Goal: Transaction & Acquisition: Purchase product/service

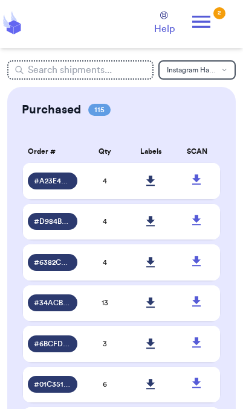
click at [210, 28] on icon at bounding box center [201, 22] width 24 height 24
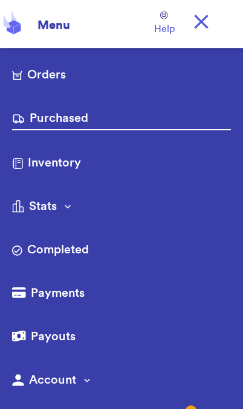
click at [79, 118] on link "Purchased" at bounding box center [121, 120] width 218 height 21
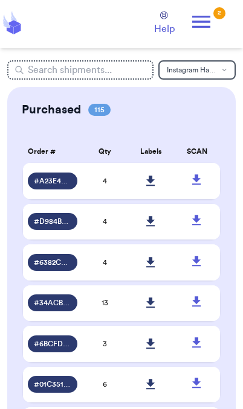
click at [156, 192] on link at bounding box center [151, 181] width 27 height 27
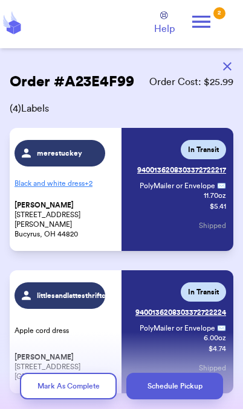
click at [216, 14] on div "2" at bounding box center [219, 13] width 12 height 12
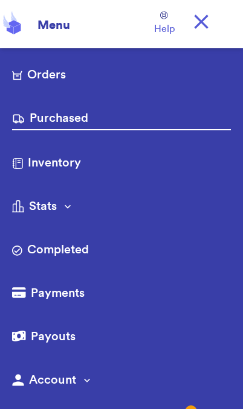
click at [57, 74] on link "Orders" at bounding box center [121, 75] width 218 height 19
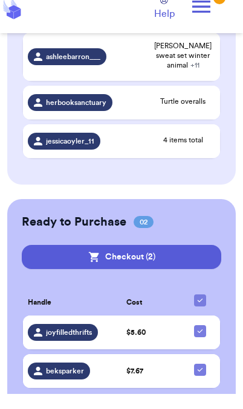
scroll to position [574, 0]
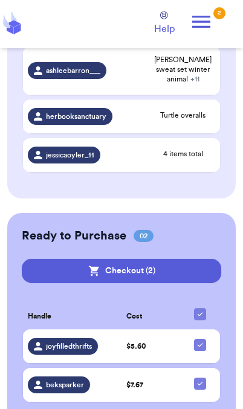
click at [161, 259] on button "Checkout ( 2 )" at bounding box center [121, 271] width 199 height 24
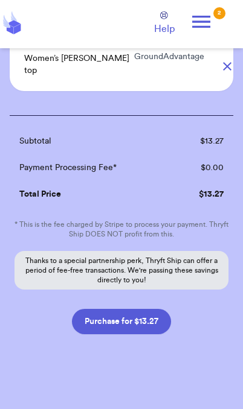
scroll to position [212, 0]
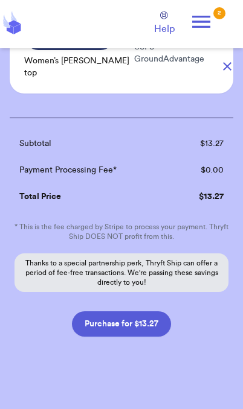
click at [155, 317] on button "Purchase for $13.27" at bounding box center [121, 323] width 99 height 25
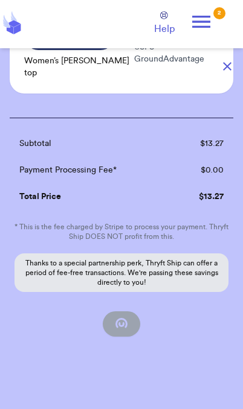
scroll to position [121, 0]
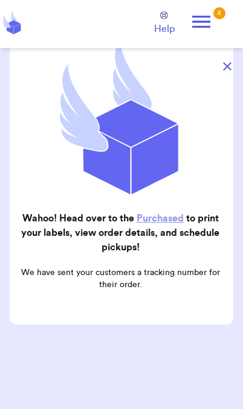
click at [208, 25] on icon at bounding box center [201, 22] width 24 height 24
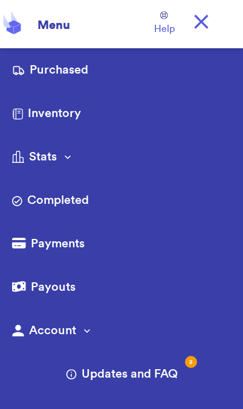
scroll to position [0, 0]
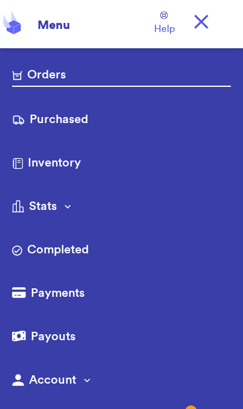
click at [49, 75] on link "Orders" at bounding box center [121, 76] width 218 height 21
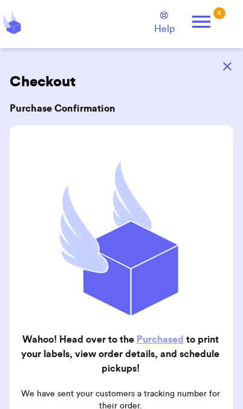
click at [224, 66] on icon "button" at bounding box center [227, 66] width 8 height 8
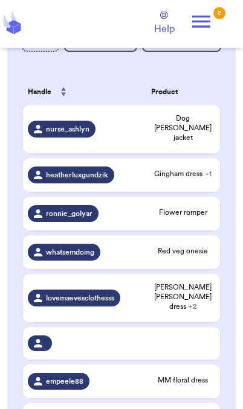
scroll to position [224, 0]
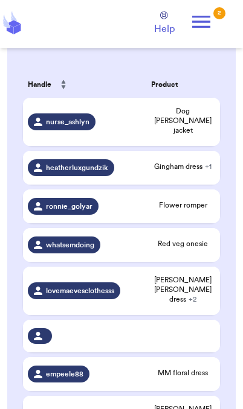
click at [195, 203] on div "Flower romper" at bounding box center [183, 206] width 64 height 12
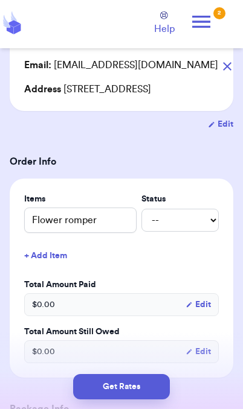
scroll to position [139, 0]
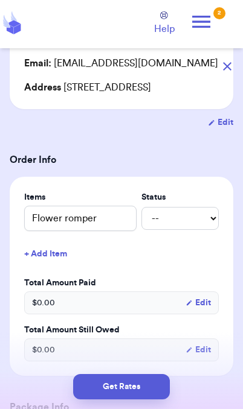
click at [144, 390] on button "Get Rates" at bounding box center [121, 386] width 97 height 25
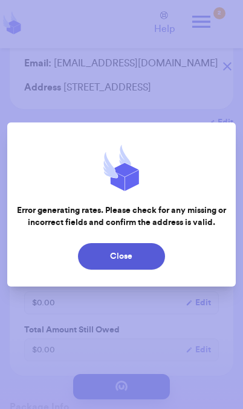
click at [151, 259] on button "Close" at bounding box center [121, 256] width 87 height 27
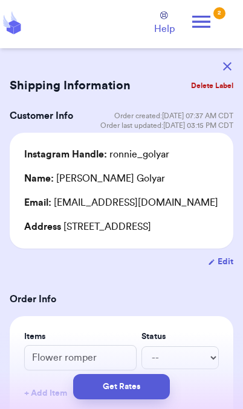
scroll to position [10, 0]
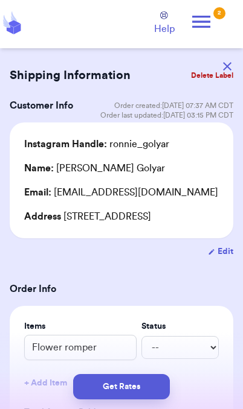
click at [221, 258] on button "Edit" at bounding box center [220, 252] width 25 height 12
select select "NE"
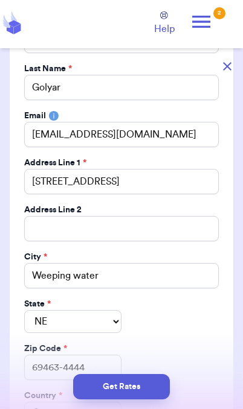
scroll to position [177, 0]
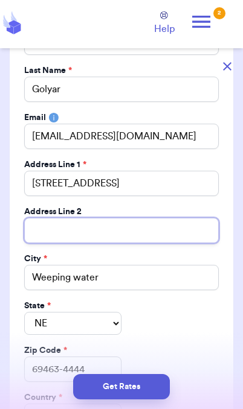
click at [154, 226] on input "Total Amount Paid" at bounding box center [121, 230] width 194 height 25
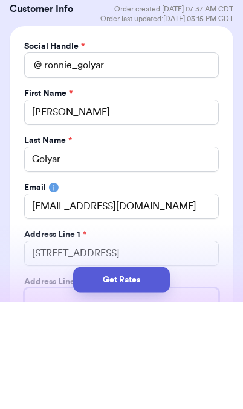
scroll to position [0, 0]
click at [34, 159] on div "@" at bounding box center [32, 171] width 17 height 25
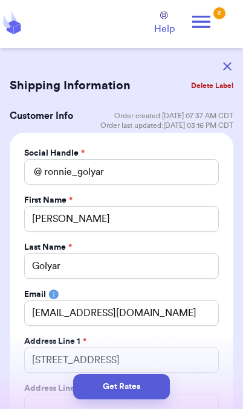
click at [31, 171] on div "@" at bounding box center [32, 171] width 17 height 25
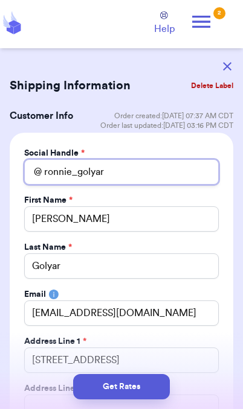
click at [53, 179] on input "ronnie_golyar" at bounding box center [121, 171] width 194 height 25
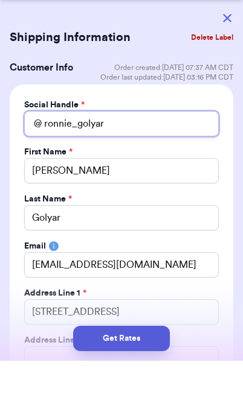
click at [46, 159] on input "ronnie_golyar" at bounding box center [121, 171] width 194 height 25
click at [42, 159] on input "ronnie_golyar" at bounding box center [121, 171] width 194 height 25
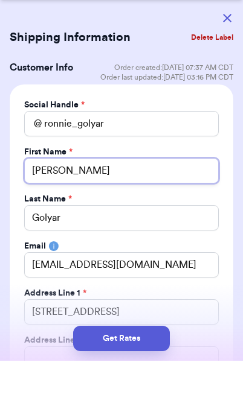
click at [177, 206] on input "[PERSON_NAME]" at bounding box center [121, 218] width 194 height 25
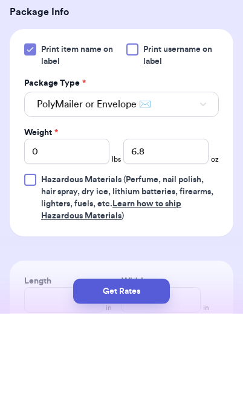
scroll to position [797, 0]
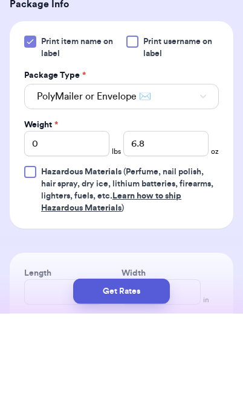
click at [132, 131] on div at bounding box center [132, 137] width 12 height 12
click at [0, 0] on input "Print username on label" at bounding box center [0, 0] width 0 height 0
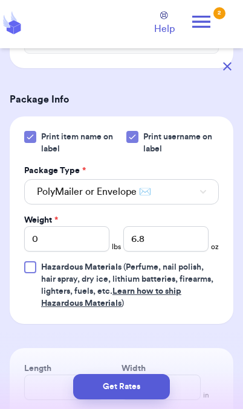
click at [156, 391] on button "Get Rates" at bounding box center [121, 386] width 97 height 25
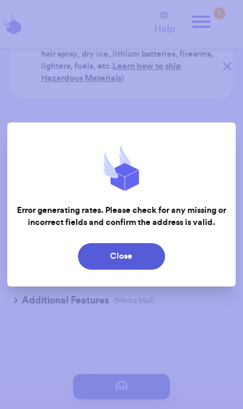
click at [157, 259] on button "Close" at bounding box center [121, 256] width 87 height 27
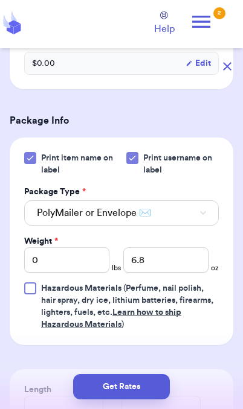
scroll to position [424, 0]
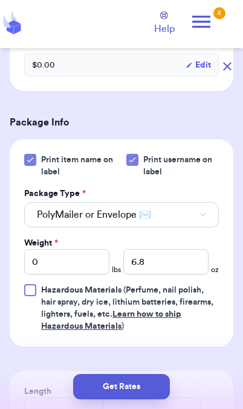
click at [128, 178] on label "Print username on label" at bounding box center [172, 166] width 92 height 24
click at [0, 0] on input "Print username on label" at bounding box center [0, 0] width 0 height 0
click at [29, 165] on icon at bounding box center [30, 160] width 10 height 10
click at [0, 0] on input "Print item name on label" at bounding box center [0, 0] width 0 height 0
click at [145, 387] on button "Get Rates" at bounding box center [121, 386] width 97 height 25
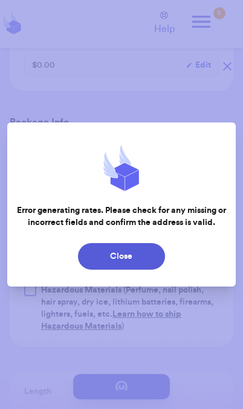
click at [155, 264] on button "Close" at bounding box center [121, 256] width 87 height 27
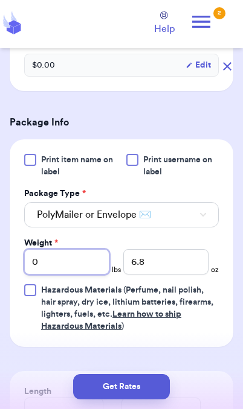
click at [83, 275] on input "0" at bounding box center [66, 261] width 85 height 25
type input "0000"
click at [100, 381] on button "Get Rates" at bounding box center [121, 386] width 97 height 25
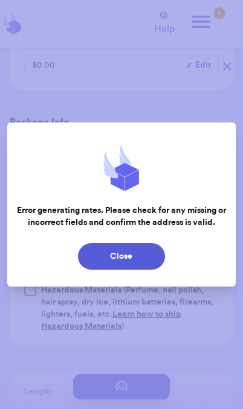
click at [156, 251] on button "Close" at bounding box center [121, 256] width 87 height 27
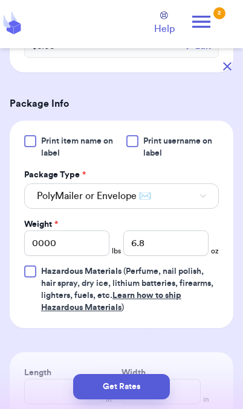
scroll to position [443, 0]
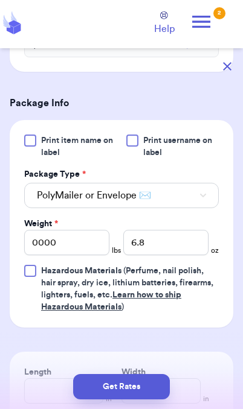
click at [199, 208] on button "PolyMailer or Envelope ✉️" at bounding box center [121, 195] width 194 height 25
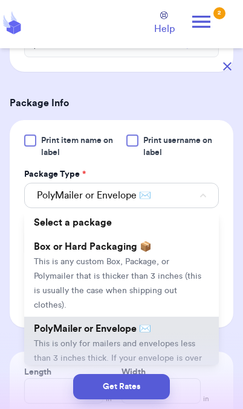
click at [176, 349] on li "PolyMailer or Envelope ✉️ This is only for mailers and envelopes less than 3 in…" at bounding box center [121, 358] width 194 height 82
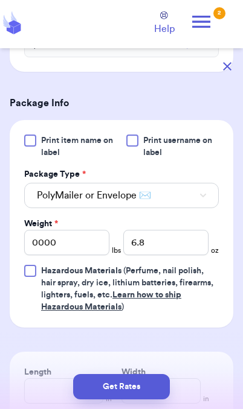
click at [208, 208] on button "PolyMailer or Envelope ✉️" at bounding box center [121, 195] width 194 height 25
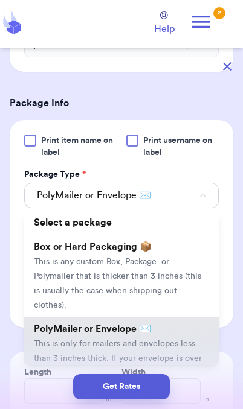
scroll to position [0, 0]
click at [211, 150] on span "Print username on label" at bounding box center [180, 147] width 75 height 24
click at [0, 0] on input "Print username on label" at bounding box center [0, 0] width 0 height 0
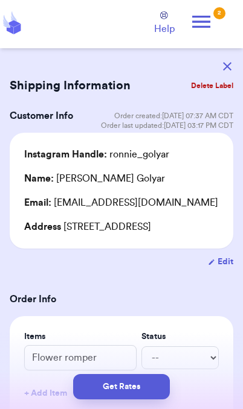
copy div "[STREET_ADDRESS]"
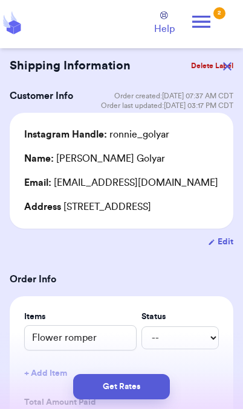
click at [224, 248] on button "Edit" at bounding box center [220, 242] width 25 height 12
select select "NE"
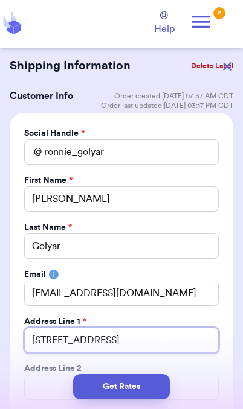
click at [127, 345] on input "[STREET_ADDRESS]" at bounding box center [121, 340] width 194 height 25
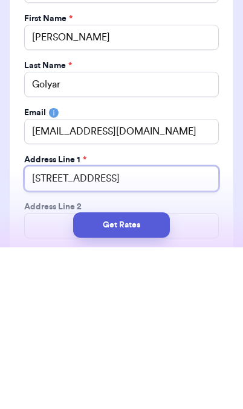
type input "[STREET_ADDRESS]"
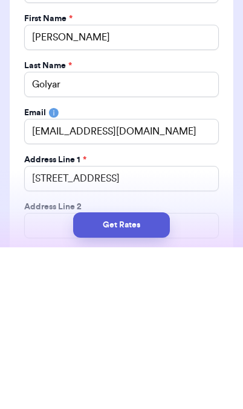
click at [147, 374] on button "Get Rates" at bounding box center [121, 386] width 97 height 25
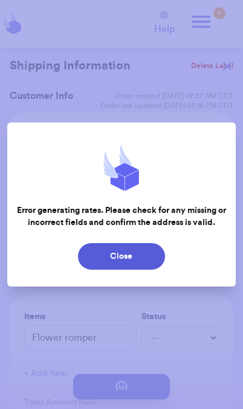
click at [153, 260] on button "Close" at bounding box center [121, 256] width 87 height 27
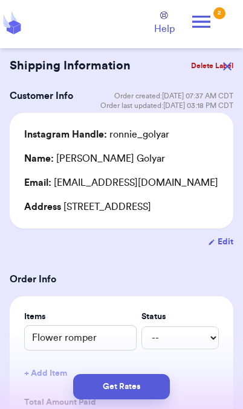
click at [229, 248] on button "Edit" at bounding box center [220, 242] width 25 height 12
select select "NE"
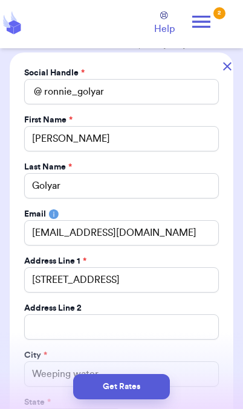
scroll to position [92, 0]
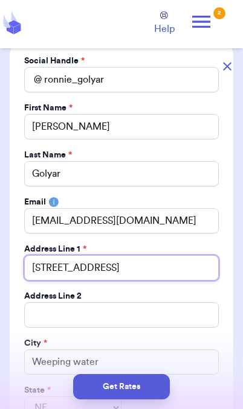
click at [133, 272] on input "[STREET_ADDRESS]" at bounding box center [121, 267] width 194 height 25
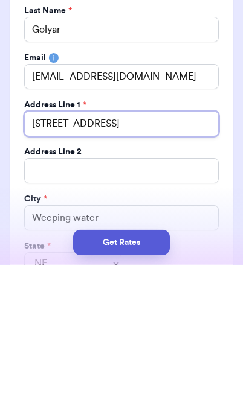
click at [133, 255] on input "[STREET_ADDRESS]" at bounding box center [121, 267] width 194 height 25
type input "[STREET_ADDRESS]"
click at [119, 255] on input "[STREET_ADDRESS]" at bounding box center [121, 267] width 194 height 25
click at [117, 255] on input "[STREET_ADDRESS]" at bounding box center [121, 267] width 194 height 25
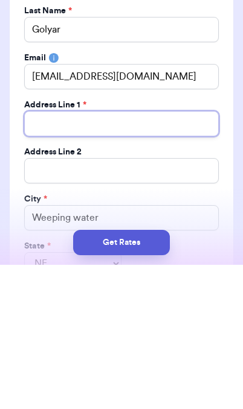
click at [119, 255] on input "Total Amount Paid" at bounding box center [121, 267] width 194 height 25
paste input "[STREET_ADDRESS]"
type input "[STREET_ADDRESS]"
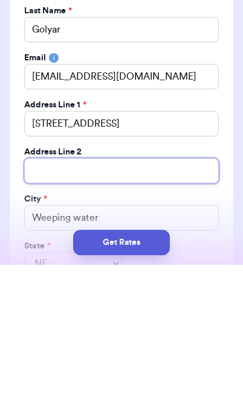
click at [208, 302] on input "Total Amount Paid" at bounding box center [121, 314] width 194 height 25
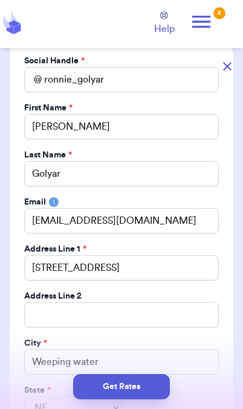
click at [224, 68] on icon "button" at bounding box center [227, 66] width 8 height 8
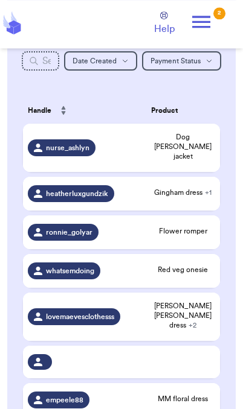
scroll to position [0, 0]
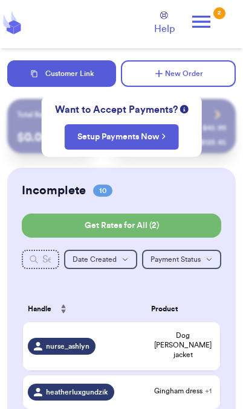
click at [16, 34] on icon at bounding box center [12, 23] width 24 height 27
click at [208, 27] on icon at bounding box center [201, 22] width 18 height 12
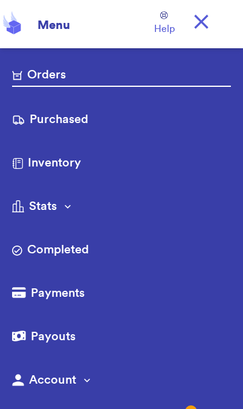
click at [81, 129] on link "Purchased" at bounding box center [121, 120] width 218 height 19
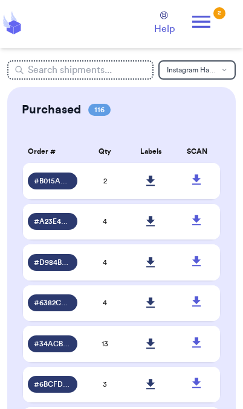
click at [152, 184] on icon at bounding box center [150, 181] width 8 height 10
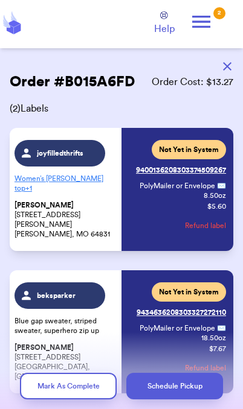
click at [200, 24] on icon at bounding box center [201, 22] width 24 height 24
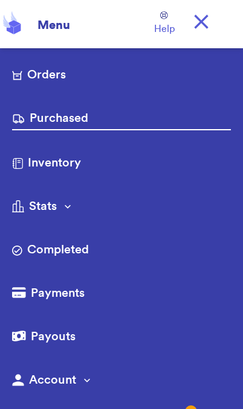
click at [59, 80] on link "Orders" at bounding box center [121, 75] width 218 height 19
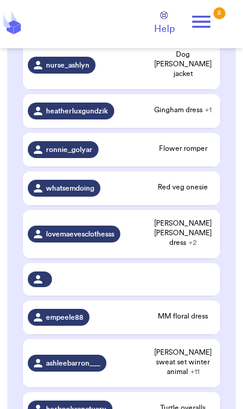
scroll to position [281, 0]
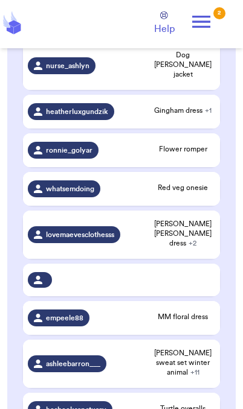
click at [194, 106] on span "Gingham dress + 1" at bounding box center [183, 111] width 64 height 10
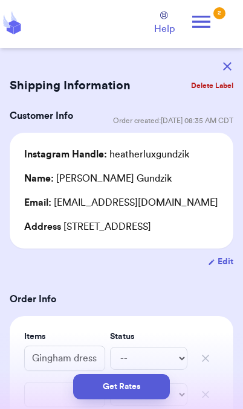
scroll to position [0, 0]
click at [227, 62] on icon "button" at bounding box center [227, 66] width 8 height 8
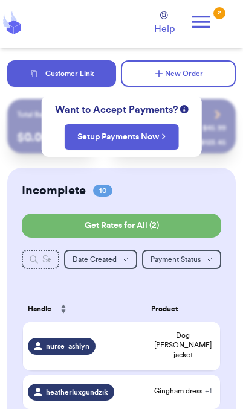
click at [207, 189] on div "Incomplete 10 Get Rates for All ( 2 )" at bounding box center [121, 190] width 199 height 17
click at [70, 72] on button "Customer Link" at bounding box center [61, 73] width 109 height 27
click at [211, 28] on icon at bounding box center [201, 22] width 24 height 24
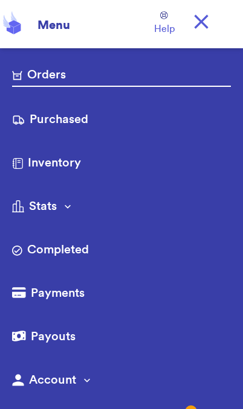
click at [82, 114] on link "Purchased" at bounding box center [121, 120] width 218 height 19
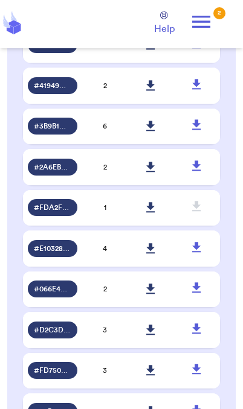
scroll to position [422, 0]
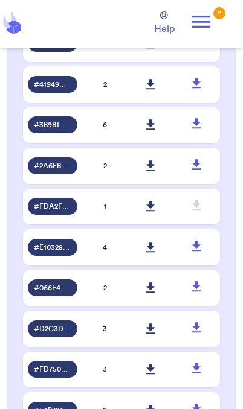
click at [59, 252] on span "# E1032864" at bounding box center [52, 248] width 37 height 10
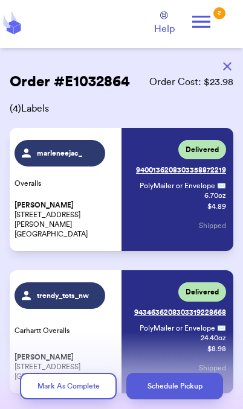
scroll to position [0, 0]
click at [227, 72] on button "button" at bounding box center [227, 66] width 27 height 27
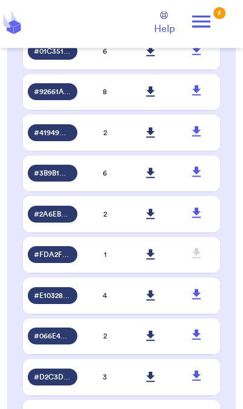
scroll to position [375, 0]
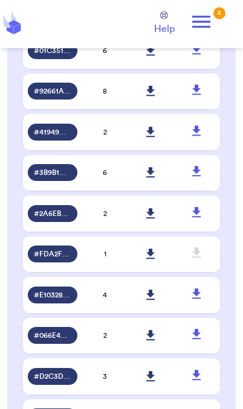
click at [64, 218] on span "# 2A6EB532" at bounding box center [52, 214] width 37 height 10
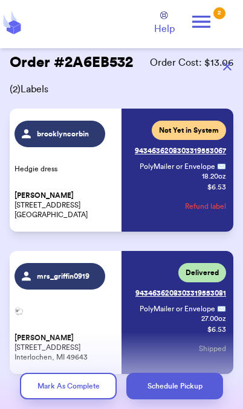
scroll to position [19, 0]
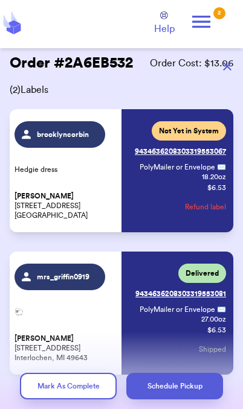
click at [212, 208] on button "Refund label" at bounding box center [205, 207] width 41 height 27
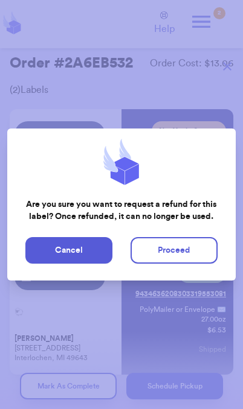
click at [170, 252] on button "Proceed" at bounding box center [173, 250] width 87 height 27
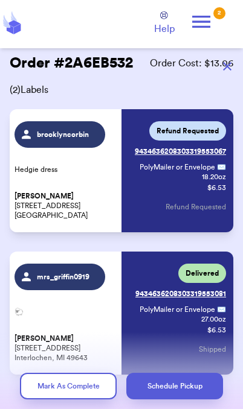
click at [204, 29] on icon at bounding box center [201, 22] width 24 height 24
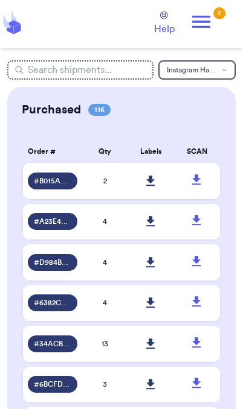
click at [209, 19] on icon at bounding box center [201, 22] width 24 height 24
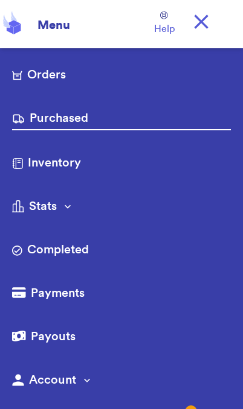
click at [62, 73] on link "Orders" at bounding box center [121, 75] width 218 height 19
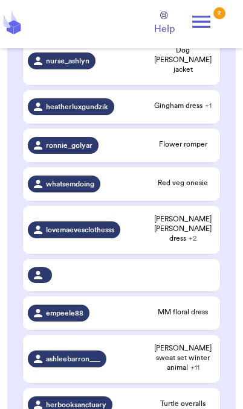
scroll to position [287, 0]
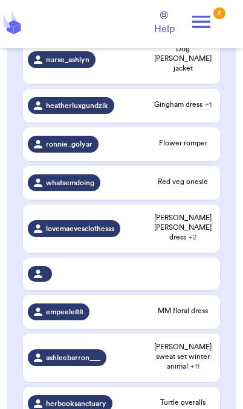
click at [196, 234] on span "+ 2" at bounding box center [192, 237] width 8 height 7
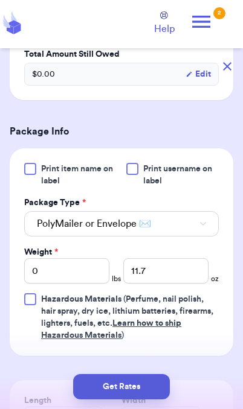
scroll to position [486, 0]
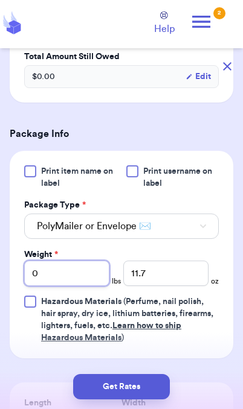
click at [91, 286] on input "0" at bounding box center [66, 273] width 85 height 25
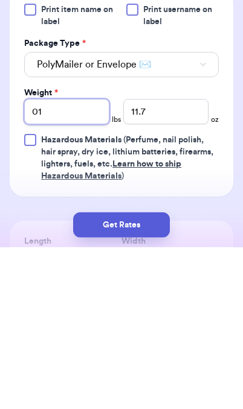
type input "01"
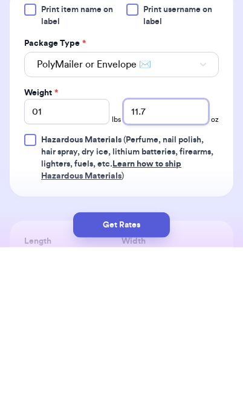
click at [175, 261] on input "11.7" at bounding box center [165, 273] width 85 height 25
click at [183, 261] on input "11" at bounding box center [165, 273] width 85 height 25
type input "1"
type input "3.5"
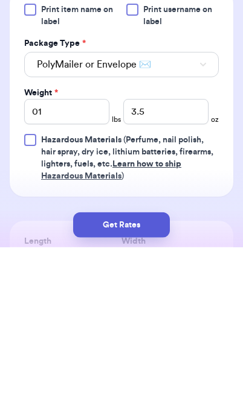
click at [153, 374] on button "Get Rates" at bounding box center [121, 386] width 97 height 25
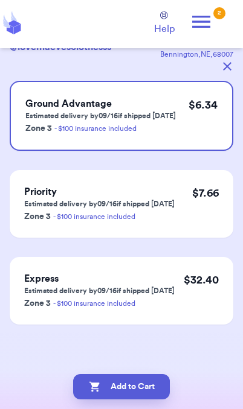
scroll to position [0, 0]
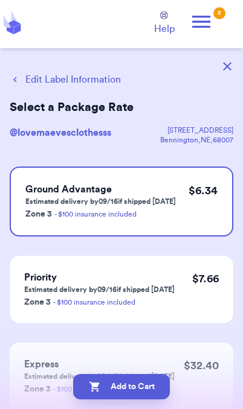
click at [160, 388] on button "Add to Cart" at bounding box center [121, 386] width 97 height 25
checkbox input "true"
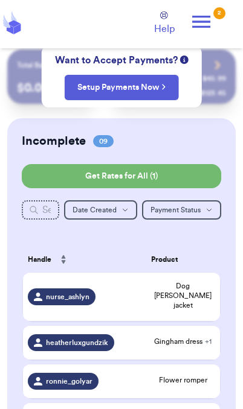
click at [197, 300] on span "Dog [PERSON_NAME] jacket" at bounding box center [183, 295] width 64 height 29
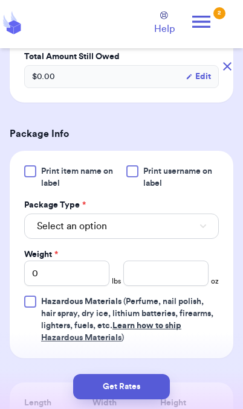
scroll to position [421, 0]
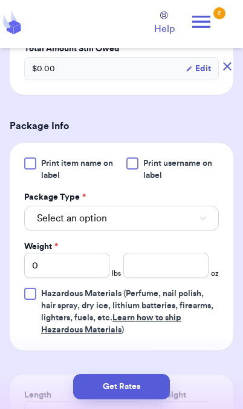
click at [185, 231] on button "Select an option" at bounding box center [121, 218] width 194 height 25
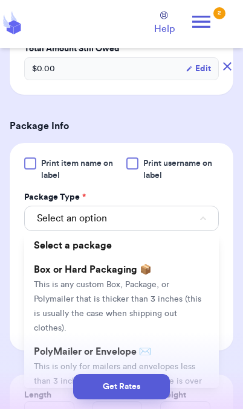
click at [179, 363] on span "This is only for mailers and envelopes less than 3 inches thick. If your envelo…" at bounding box center [118, 389] width 168 height 52
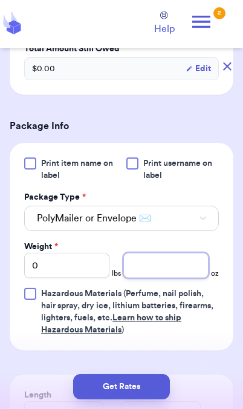
click at [171, 278] on input "number" at bounding box center [165, 265] width 85 height 25
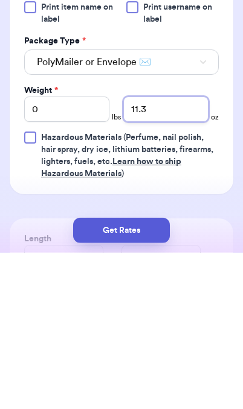
type input "11.3"
click at [156, 374] on button "Get Rates" at bounding box center [121, 386] width 97 height 25
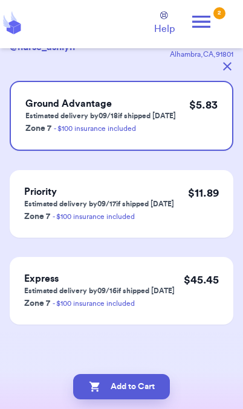
scroll to position [0, 0]
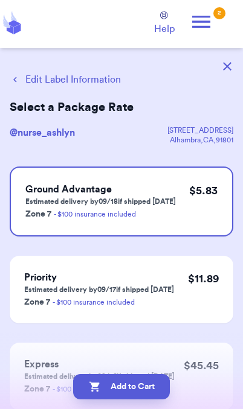
click at [153, 397] on button "Add to Cart" at bounding box center [121, 386] width 97 height 25
checkbox input "true"
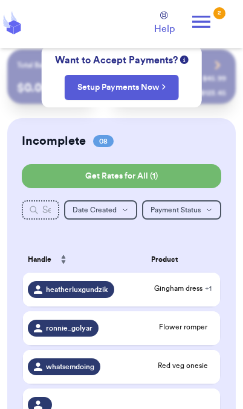
click at [211, 16] on icon at bounding box center [201, 22] width 24 height 24
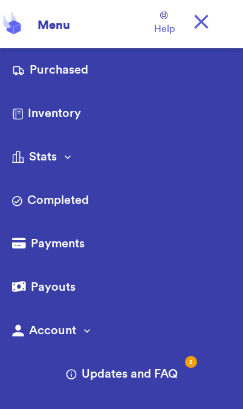
click at [138, 66] on link "Purchased" at bounding box center [121, 71] width 218 height 19
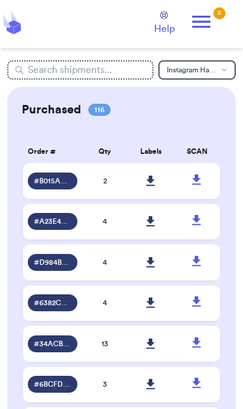
click at [209, 26] on icon at bounding box center [201, 22] width 18 height 12
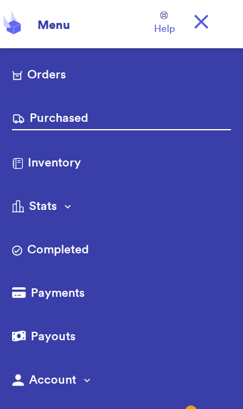
click at [75, 66] on link "Orders" at bounding box center [121, 75] width 218 height 19
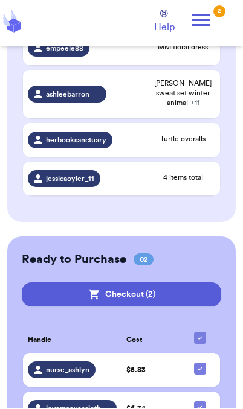
scroll to position [442, 0]
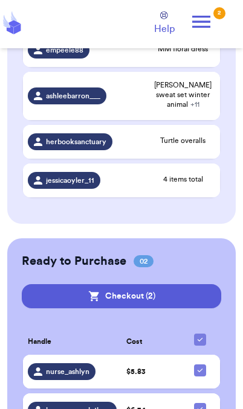
click at [197, 287] on button "Checkout ( 2 )" at bounding box center [121, 296] width 199 height 24
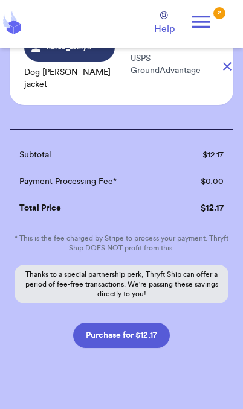
scroll to position [200, 0]
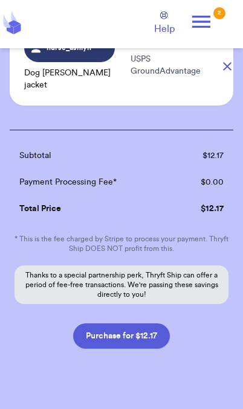
click at [157, 323] on button "Purchase for $12.17" at bounding box center [121, 335] width 97 height 25
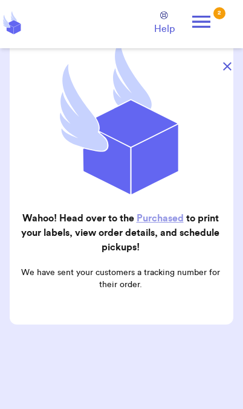
scroll to position [121, 0]
